Goal: Task Accomplishment & Management: Manage account settings

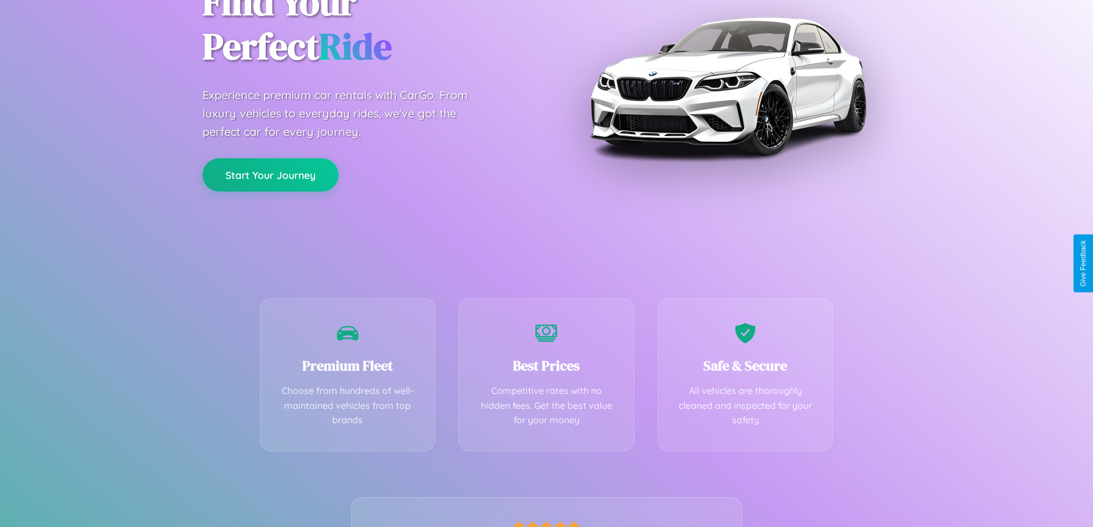
scroll to position [226, 0]
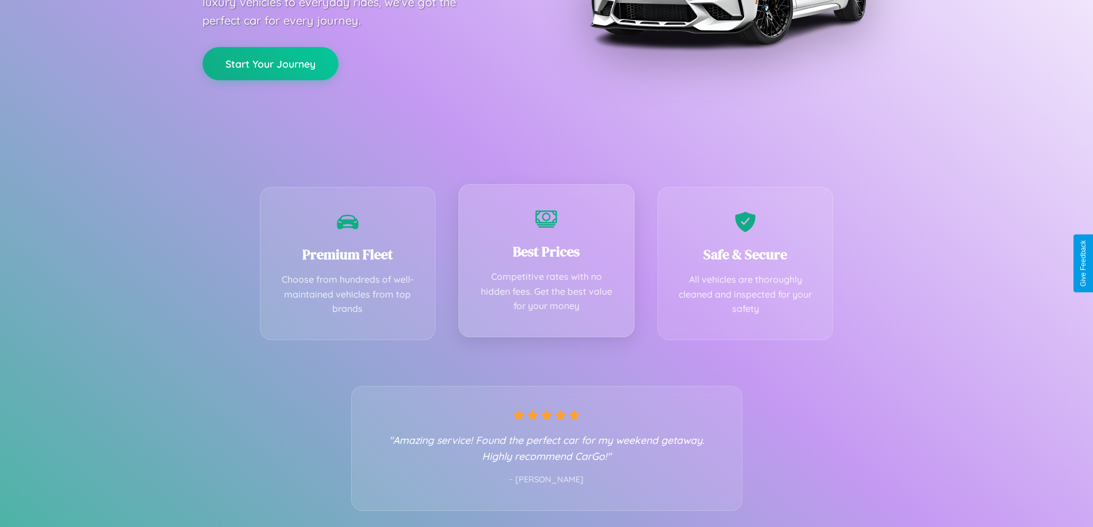
click at [546, 263] on div "Best Prices Competitive rates with no hidden fees. Get the best value for your …" at bounding box center [546, 260] width 176 height 153
click at [270, 63] on button "Start Your Journey" at bounding box center [270, 62] width 136 height 33
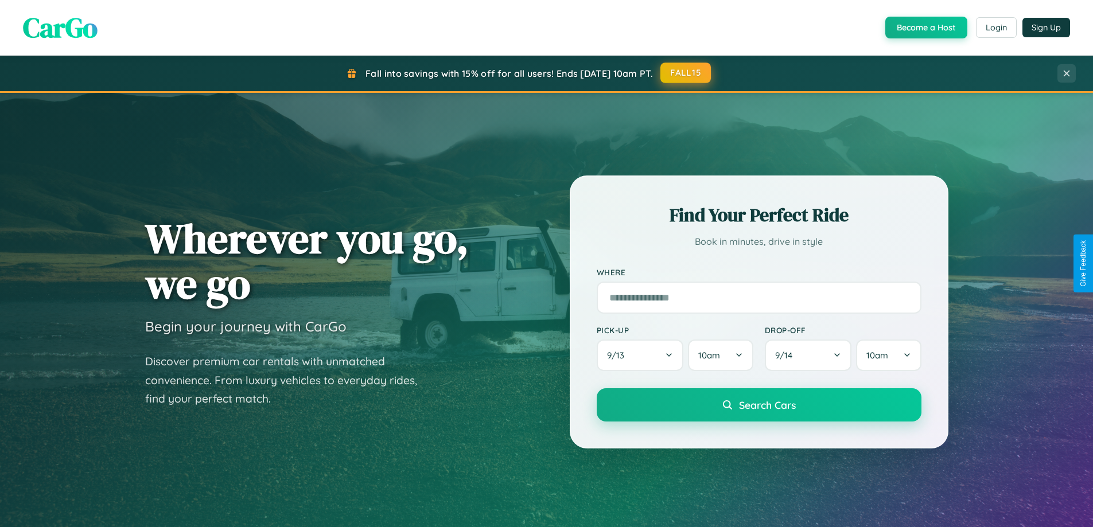
click at [686, 73] on button "FALL15" at bounding box center [685, 73] width 50 height 21
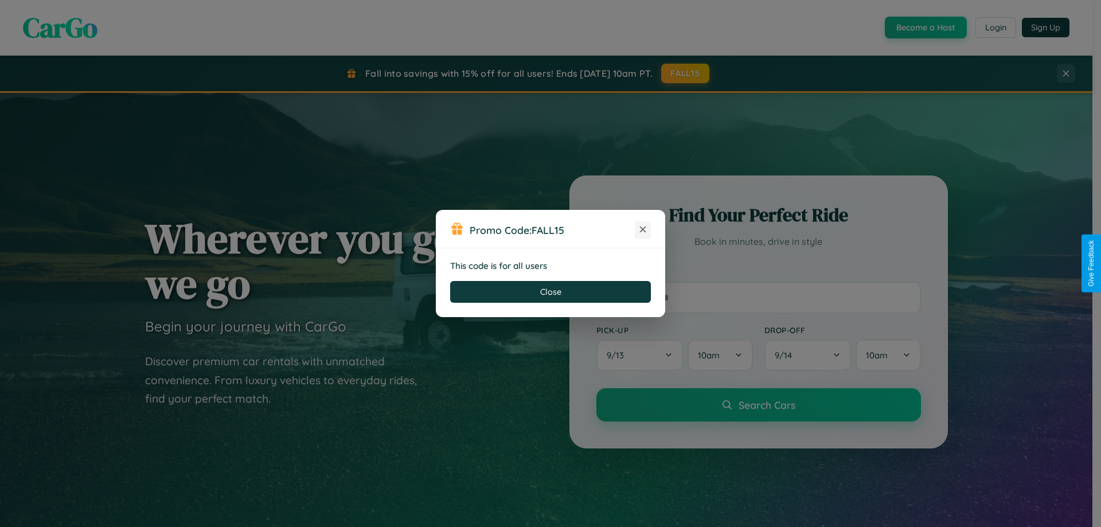
click at [643, 230] on icon at bounding box center [642, 229] width 11 height 11
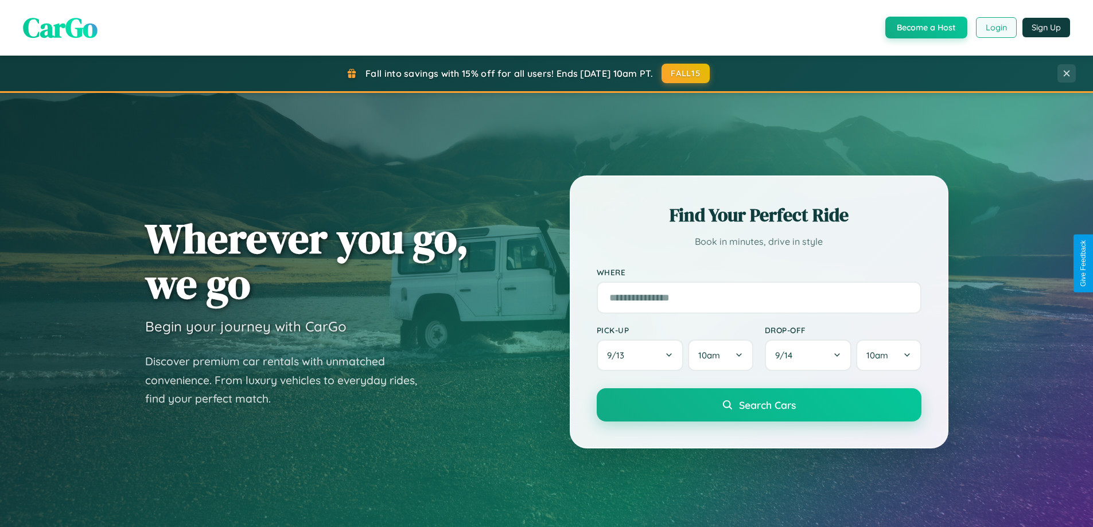
click at [995, 28] on button "Login" at bounding box center [996, 27] width 41 height 21
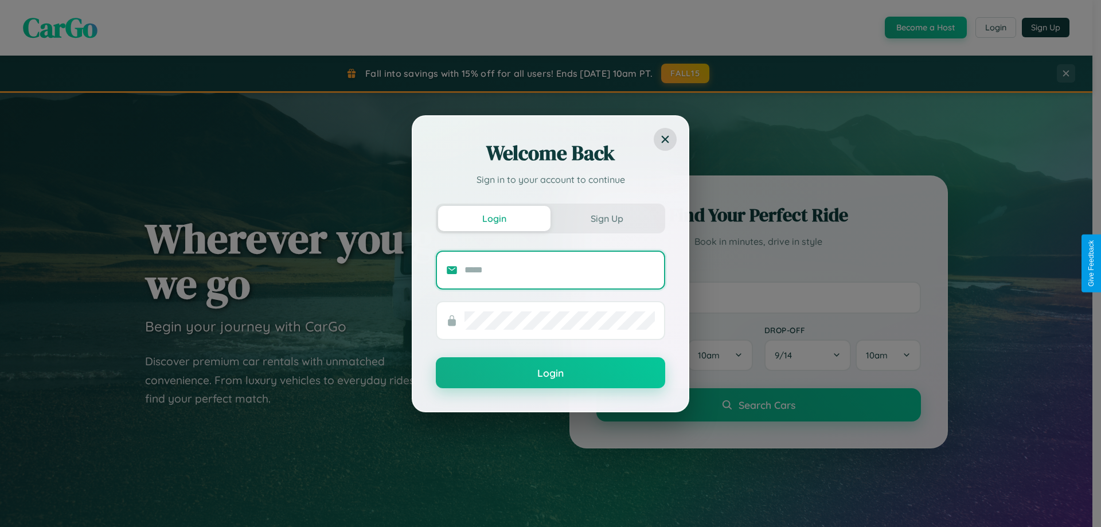
click at [560, 270] on input "text" at bounding box center [560, 270] width 190 height 18
type input "**********"
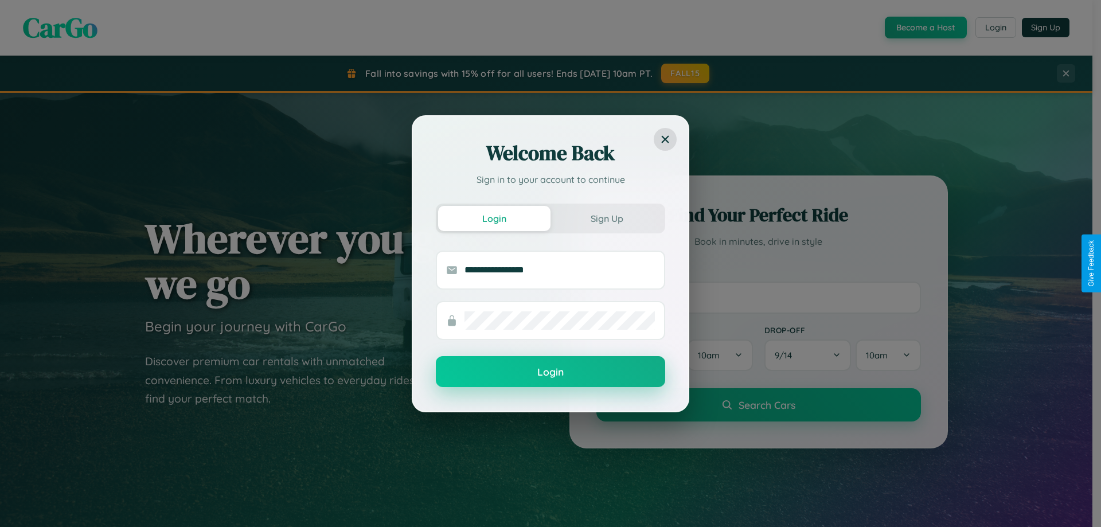
click at [551, 372] on button "Login" at bounding box center [550, 371] width 229 height 31
